Goal: Obtain resource: Download file/media

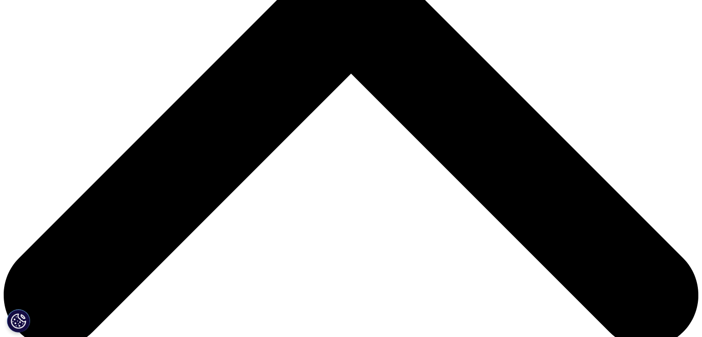
scroll to position [362, 0]
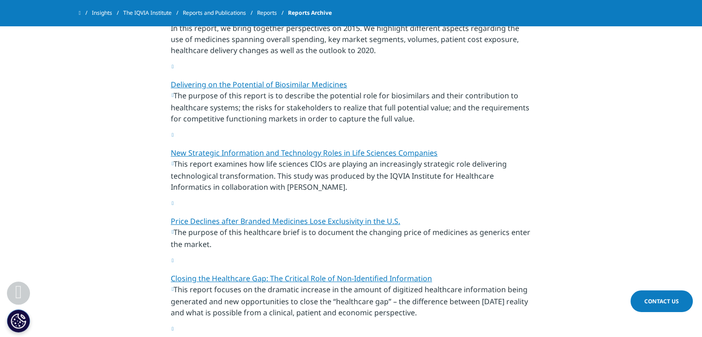
scroll to position [750, 0]
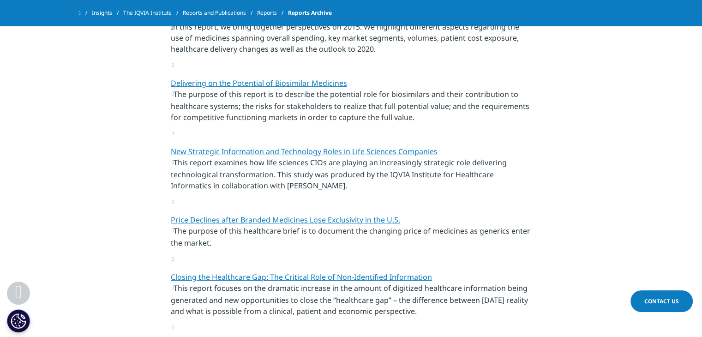
click at [271, 215] on link "Price Declines after Branded Medicines Lose Exclusivity in the U.S." at bounding box center [285, 220] width 229 height 10
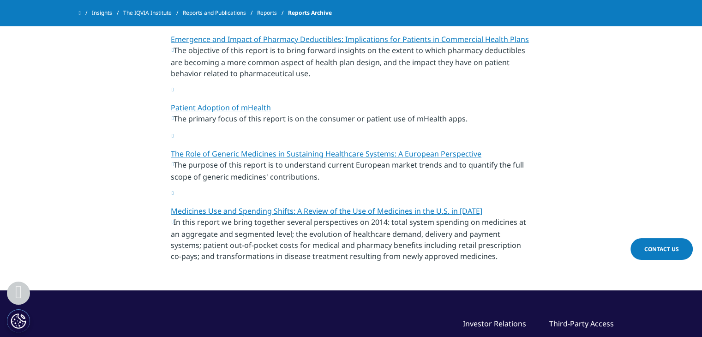
scroll to position [1192, 0]
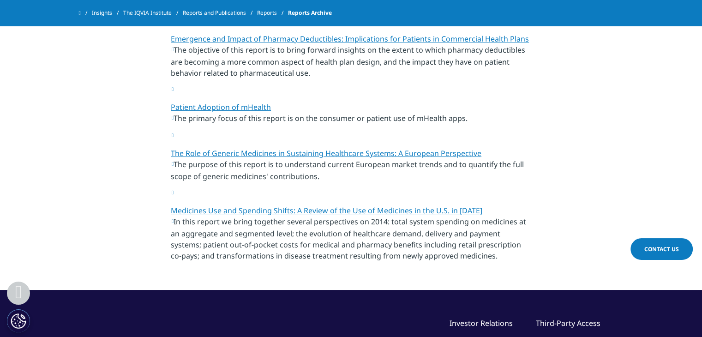
click at [276, 148] on link "The Role of Generic Medicines in Sustaining Healthcare Systems: A European Pers…" at bounding box center [326, 153] width 311 height 10
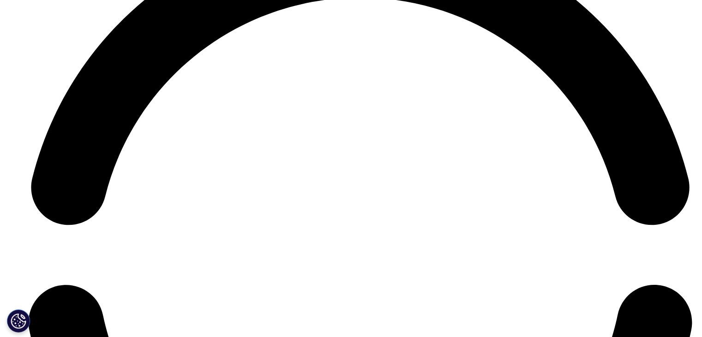
scroll to position [4504, 0]
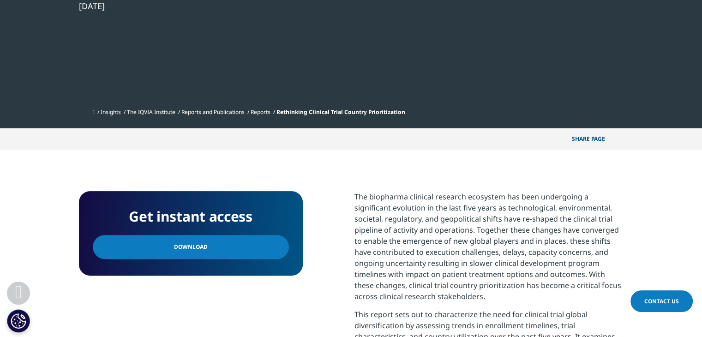
scroll to position [244, 0]
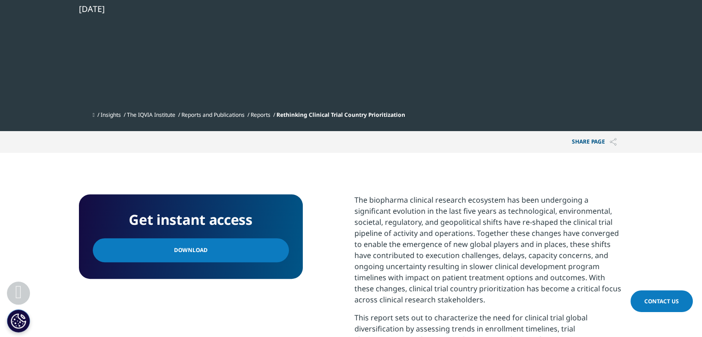
click at [216, 246] on link "Download" at bounding box center [191, 250] width 196 height 24
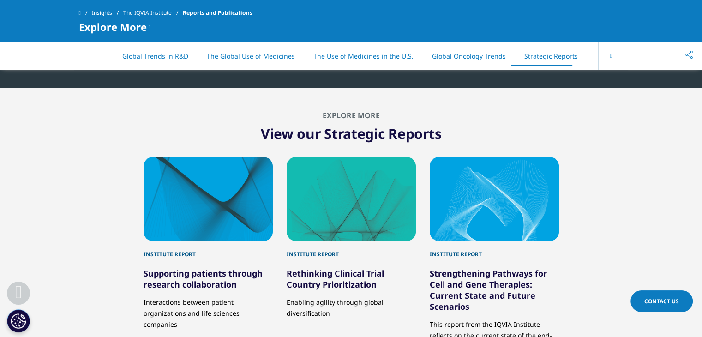
scroll to position [4447, 0]
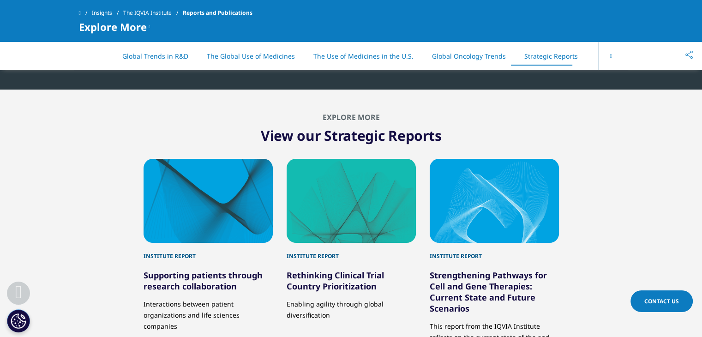
click at [608, 56] on button at bounding box center [610, 56] width 25 height 29
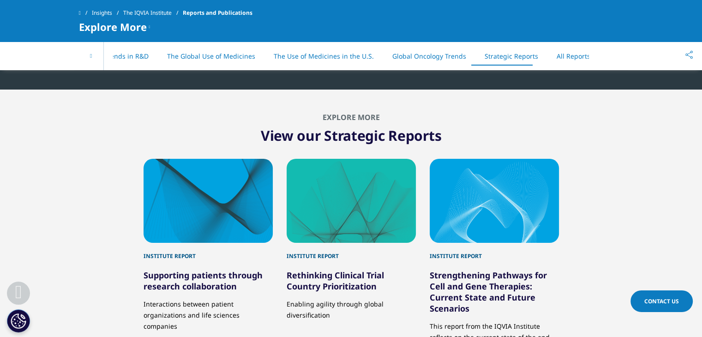
click at [570, 54] on link "All Reports" at bounding box center [574, 56] width 34 height 9
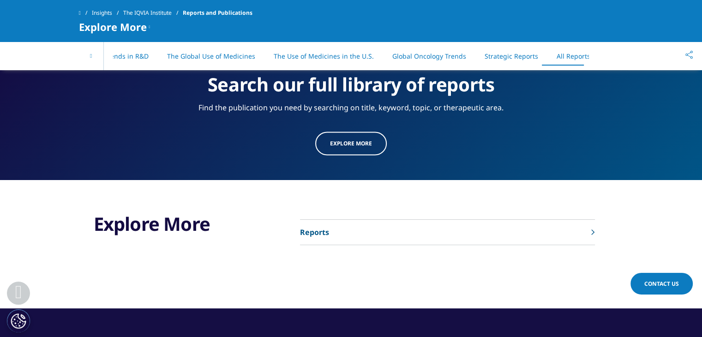
scroll to position [4793, 0]
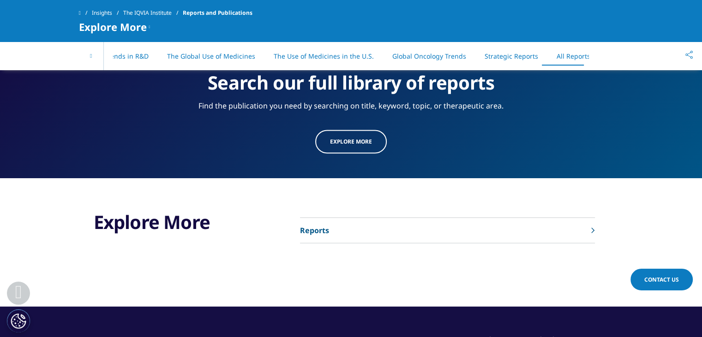
click at [589, 218] on link "Reports" at bounding box center [447, 230] width 295 height 25
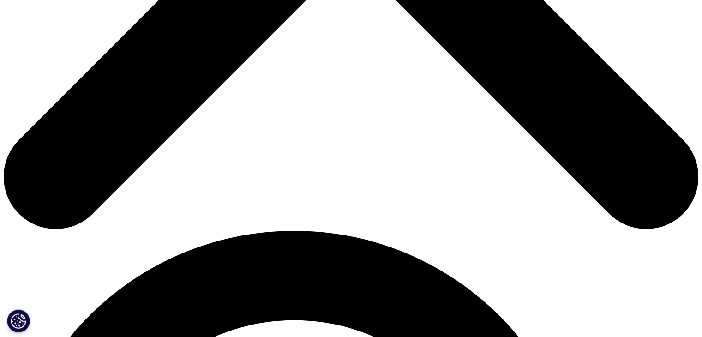
scroll to position [480, 0]
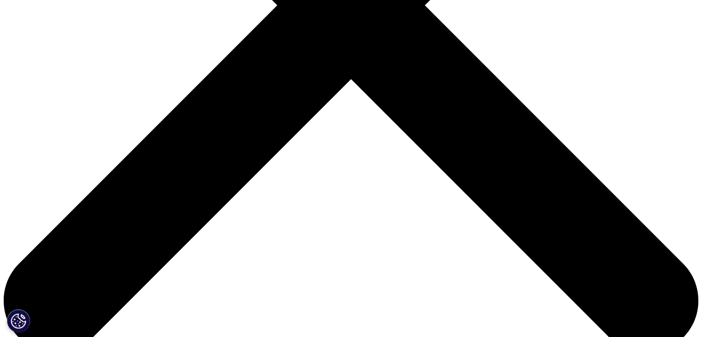
scroll to position [356, 0]
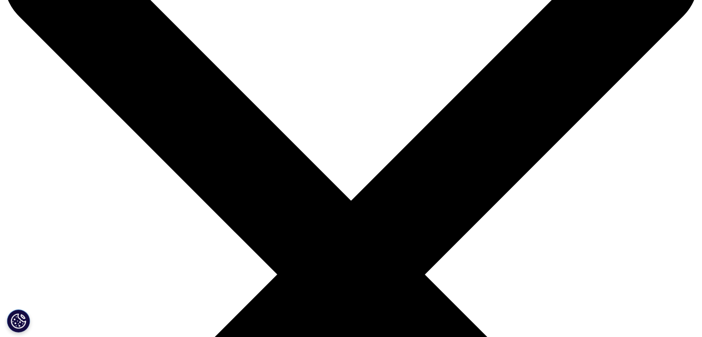
scroll to position [79, 0]
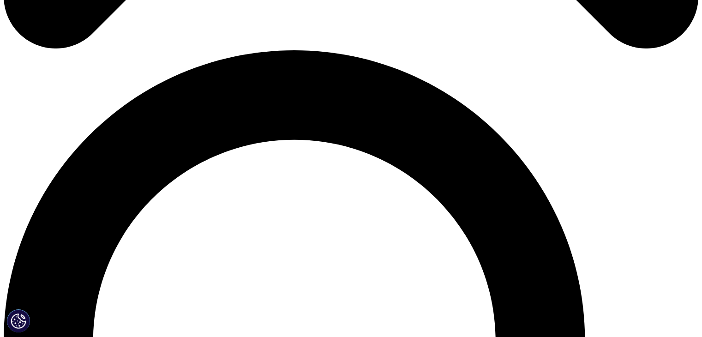
scroll to position [661, 0]
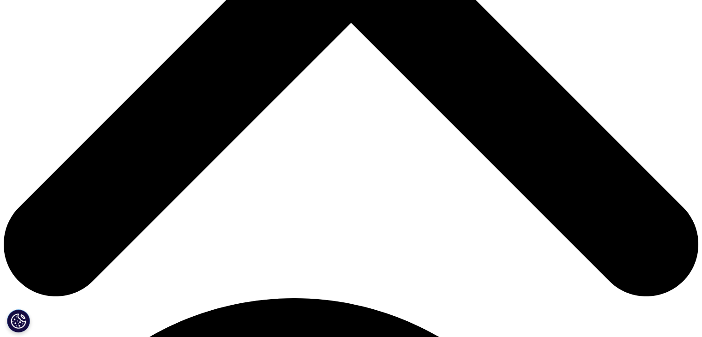
scroll to position [412, 0]
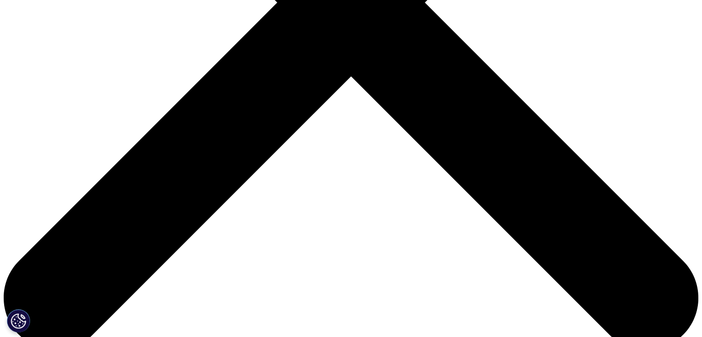
scroll to position [359, 0]
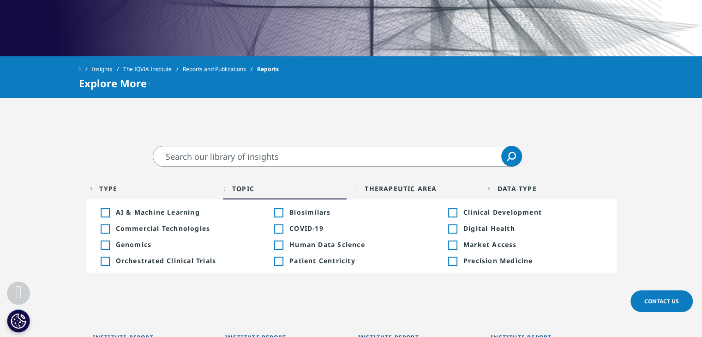
click at [454, 229] on div "Toggle" at bounding box center [452, 229] width 8 height 8
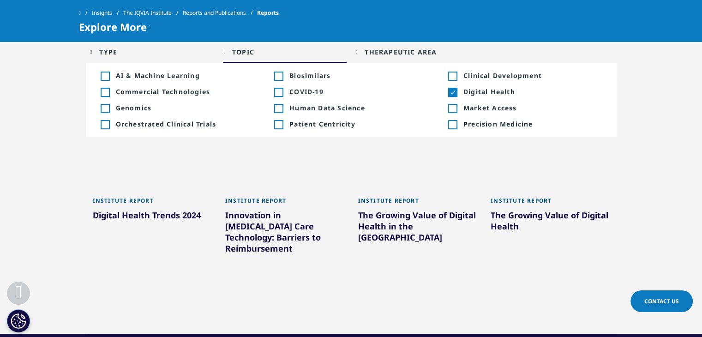
scroll to position [454, 0]
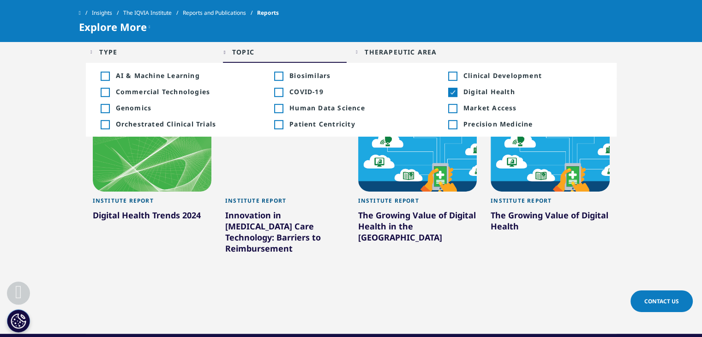
click at [384, 292] on div "Load More Results" at bounding box center [351, 303] width 531 height 23
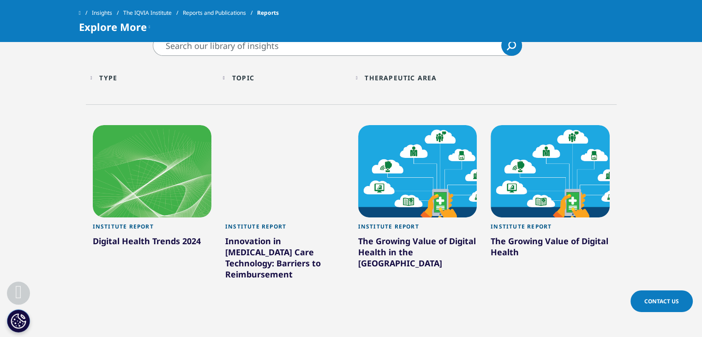
scroll to position [428, 0]
click at [531, 237] on div "The Growing Value of Digital Health" at bounding box center [550, 248] width 119 height 26
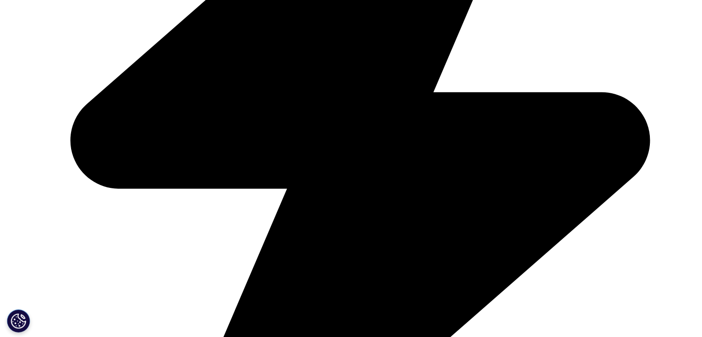
scroll to position [428, 0]
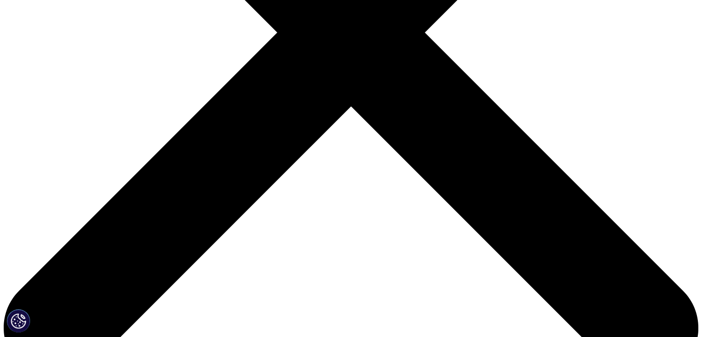
scroll to position [309, 0]
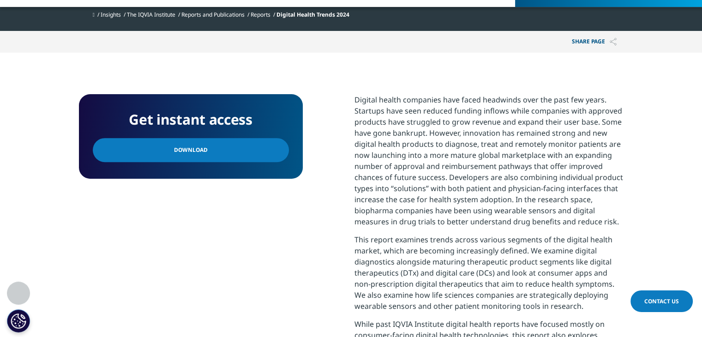
click at [176, 144] on link "Download" at bounding box center [191, 150] width 196 height 24
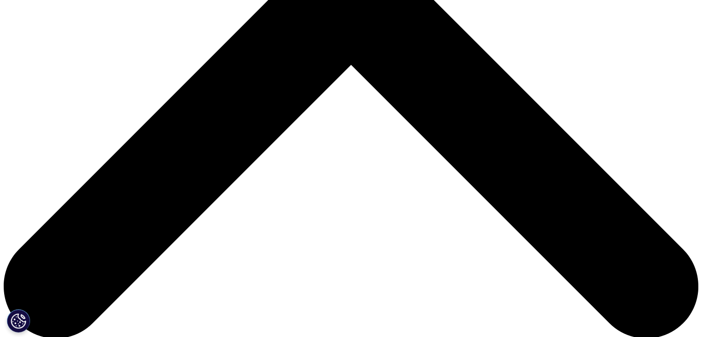
scroll to position [369, 0]
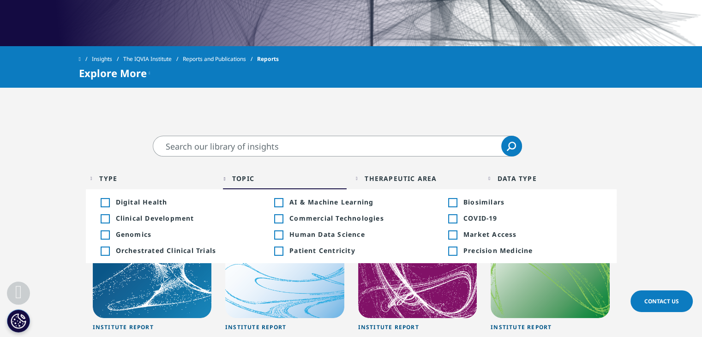
click at [282, 251] on div "Toggle" at bounding box center [278, 251] width 8 height 8
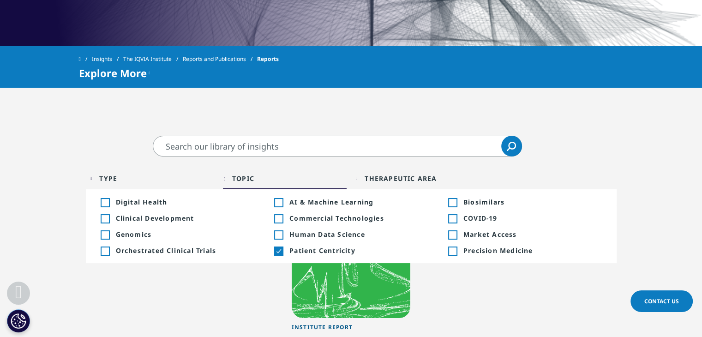
click at [458, 303] on div "Institute Report Unlocking Biosimilar Potential Learn More" at bounding box center [351, 304] width 531 height 170
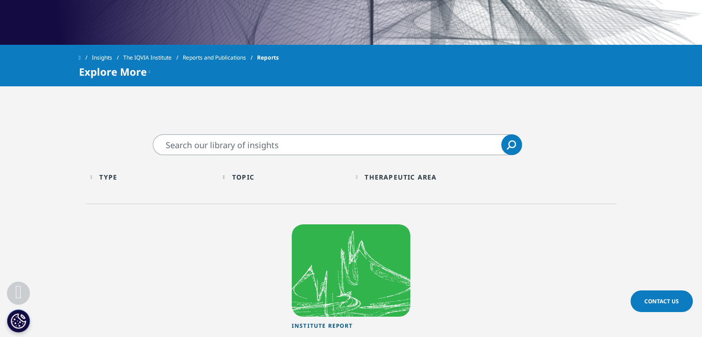
scroll to position [368, 0]
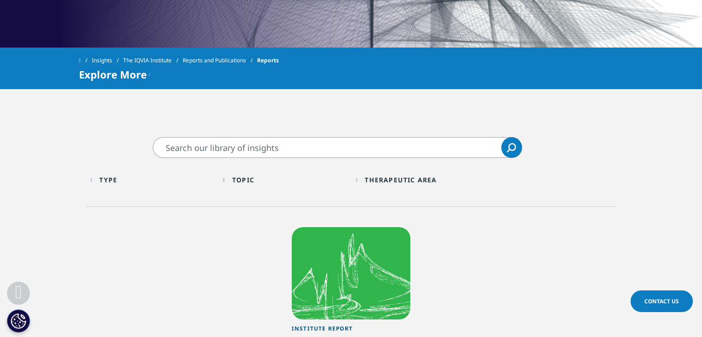
click at [251, 180] on div "Topic" at bounding box center [243, 179] width 22 height 9
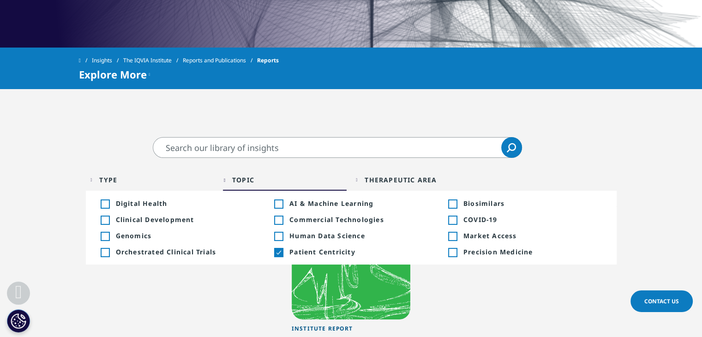
click at [282, 253] on div "Toggle" at bounding box center [278, 252] width 8 height 8
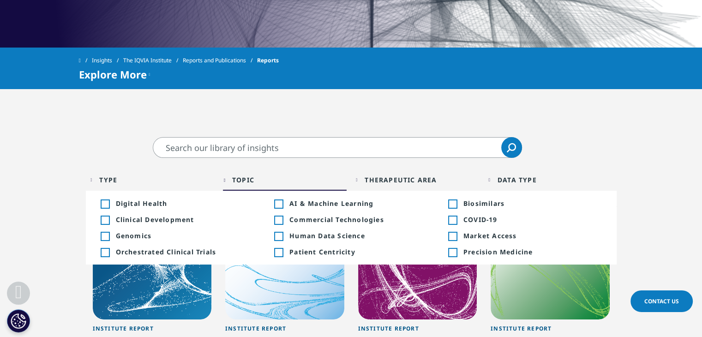
click at [456, 237] on div "Toggle" at bounding box center [452, 236] width 8 height 8
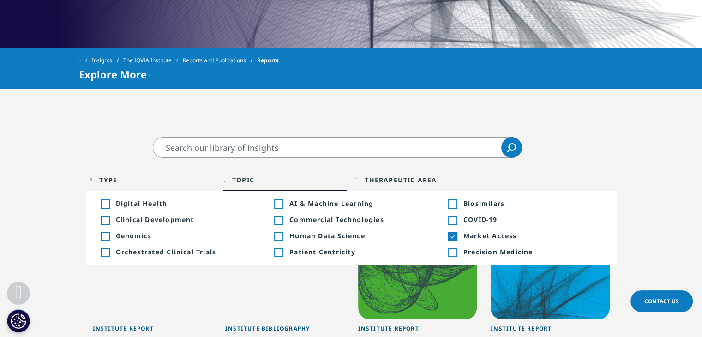
click at [570, 159] on div "Type Loading Clear Or/And Operator Toggle Institute Bibliography 1 Toggle Toggl…" at bounding box center [351, 182] width 531 height 48
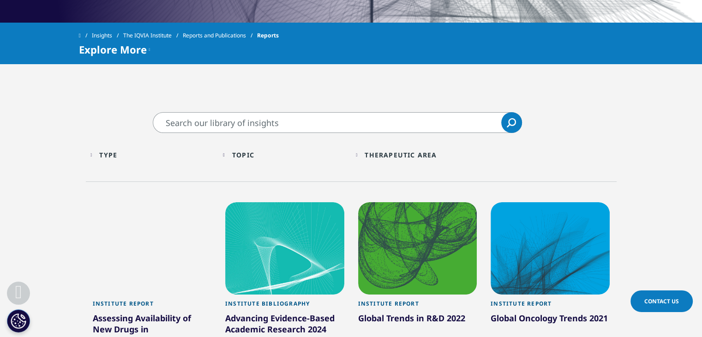
scroll to position [384, 0]
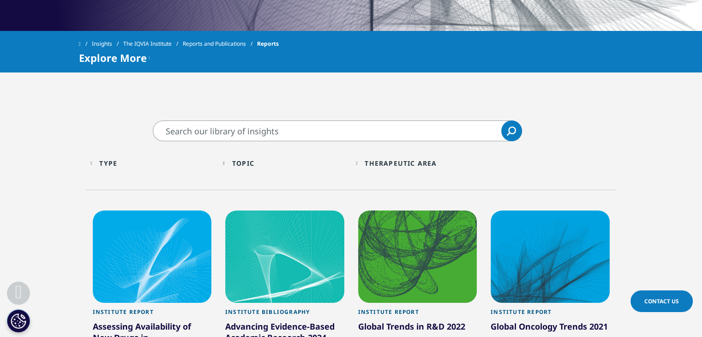
click at [254, 159] on div "Topic" at bounding box center [243, 163] width 22 height 9
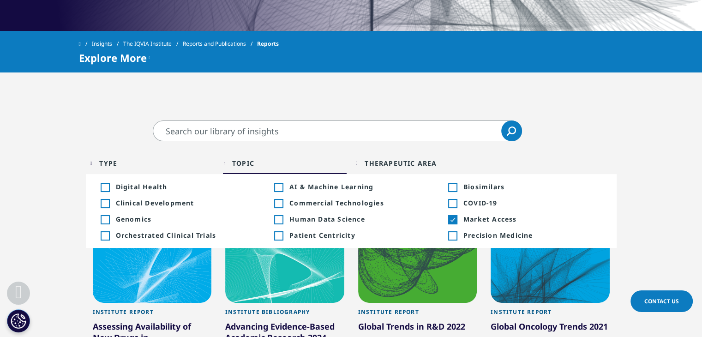
click at [462, 220] on div "Toggle Market Access 5" at bounding box center [525, 219] width 154 height 9
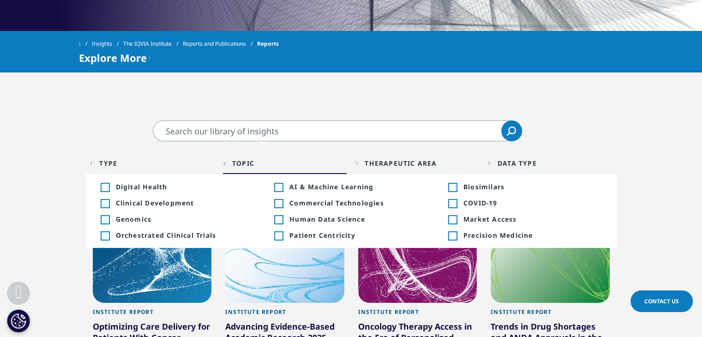
click at [284, 185] on div "Toggle AI & Machine Learning 2" at bounding box center [351, 186] width 154 height 9
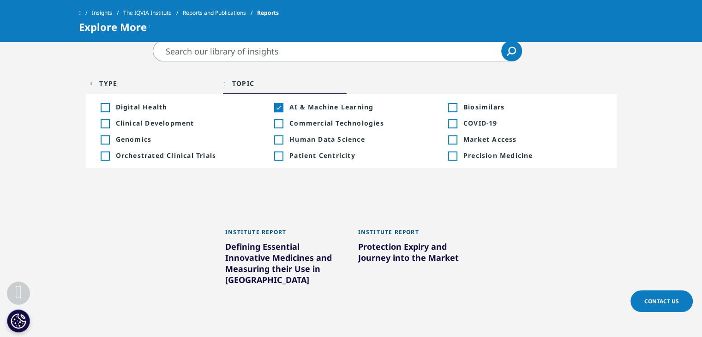
scroll to position [422, 0]
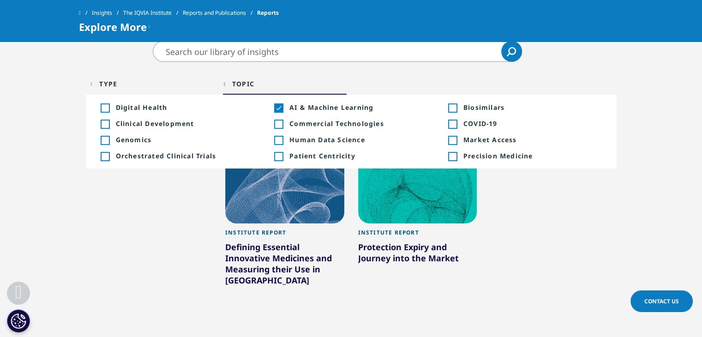
click at [462, 300] on div "Institute Report Protection Expiry and Journey into the Market Learn More" at bounding box center [417, 312] width 119 height 179
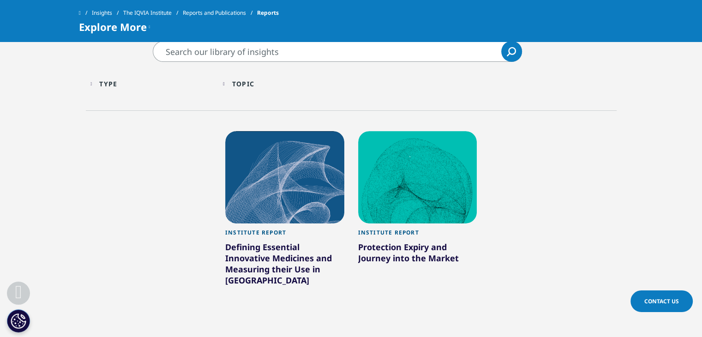
click at [403, 215] on div at bounding box center [417, 177] width 119 height 92
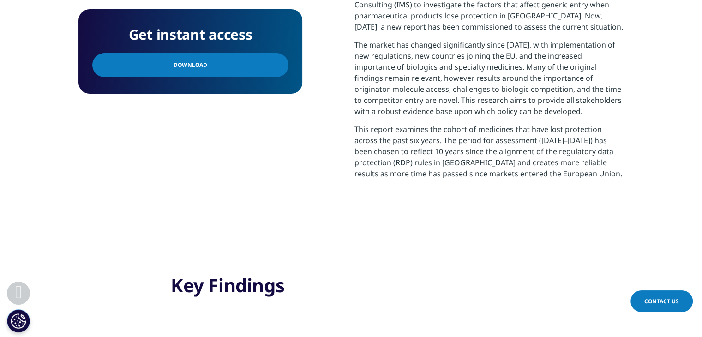
scroll to position [590, 0]
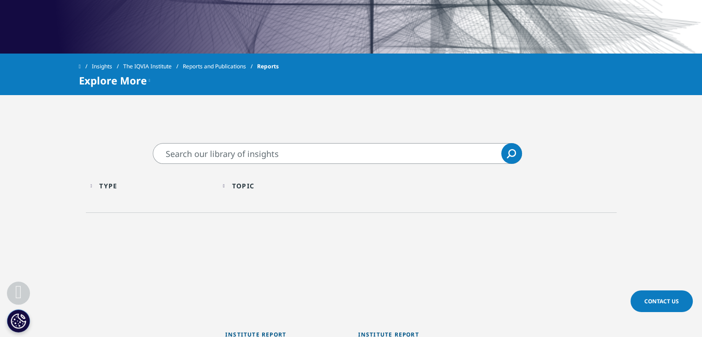
scroll to position [363, 0]
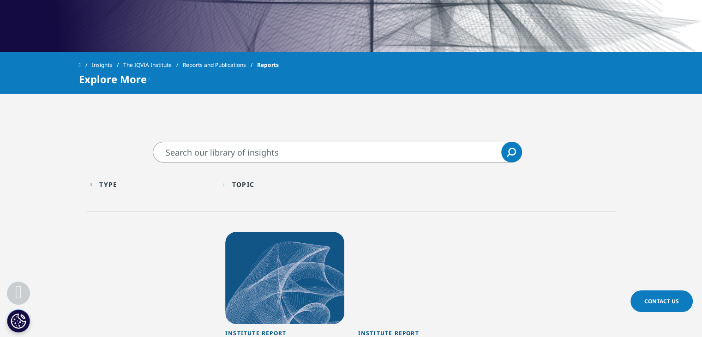
click at [107, 185] on div "Type" at bounding box center [108, 184] width 18 height 9
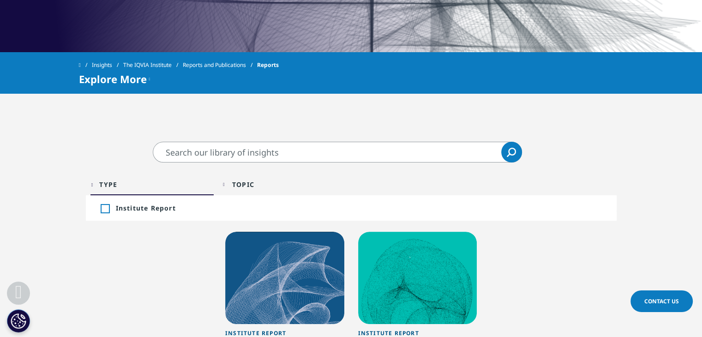
click at [286, 174] on div "Topic Loading Clear Or/And Operator" at bounding box center [285, 185] width 124 height 22
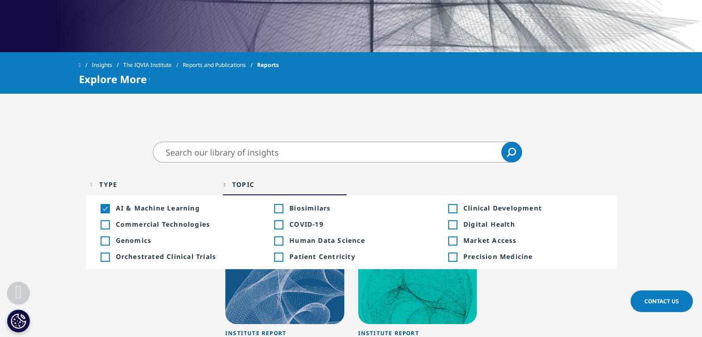
click at [110, 210] on div "Toggle AI & Machine Learning 2" at bounding box center [178, 208] width 154 height 9
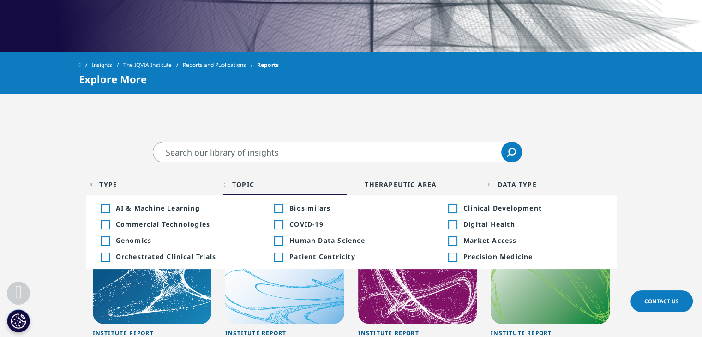
click at [459, 207] on div "Toggle Clinical Development 1" at bounding box center [525, 208] width 154 height 9
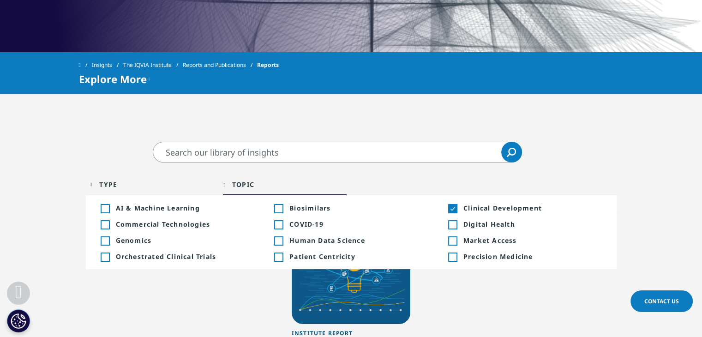
click at [618, 122] on div "Clear Search Loading Type Loading Clear Or/And Operator Toggle Institute Report…" at bounding box center [351, 269] width 702 height 350
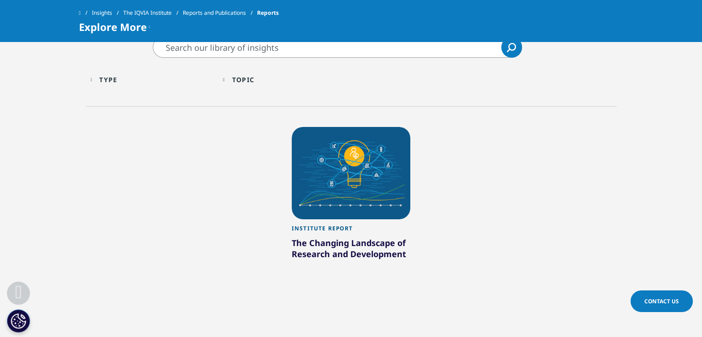
scroll to position [426, 0]
click at [388, 187] on div at bounding box center [351, 173] width 119 height 92
